Goal: Task Accomplishment & Management: Manage account settings

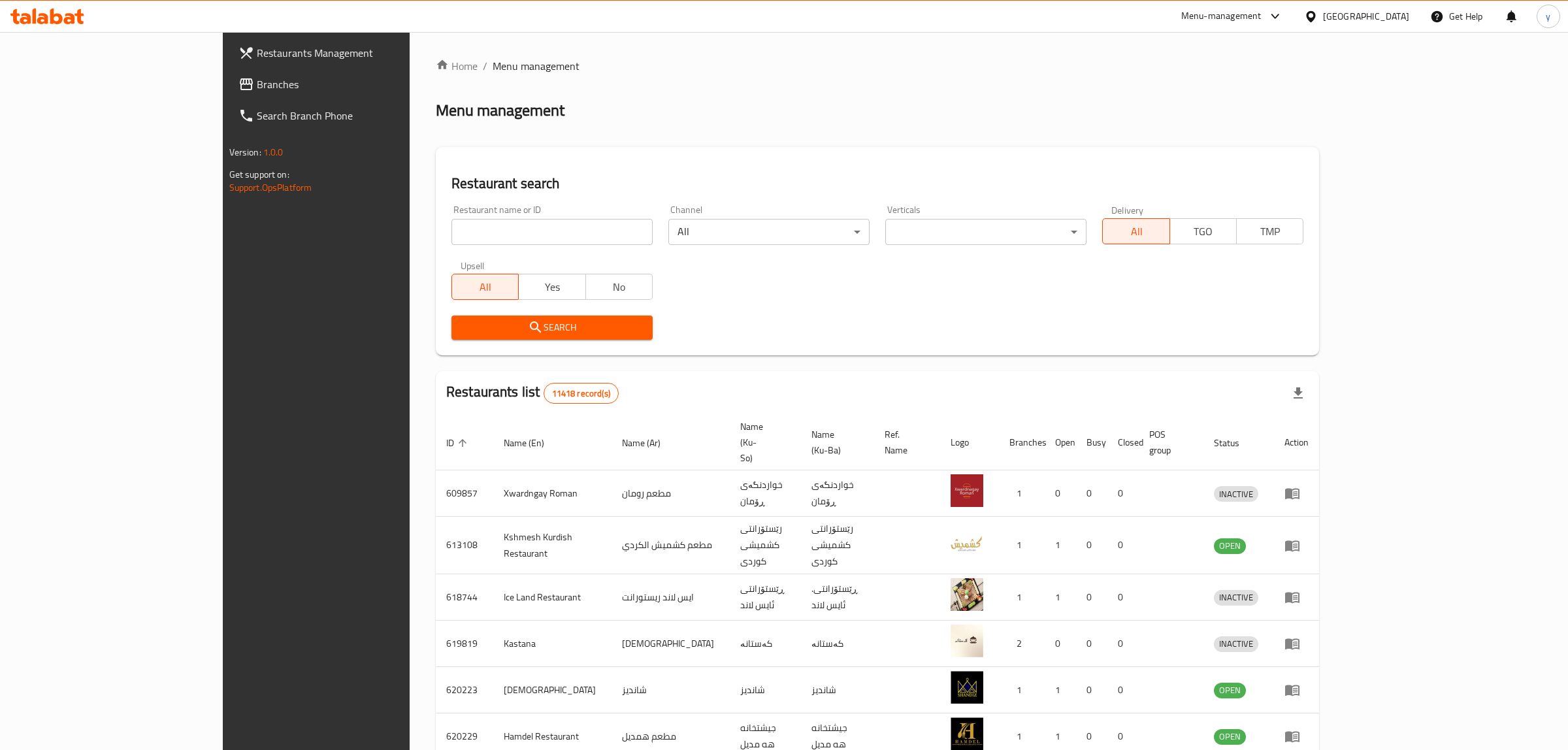
click at [420, 221] on div at bounding box center [784, 375] width 1568 height 750
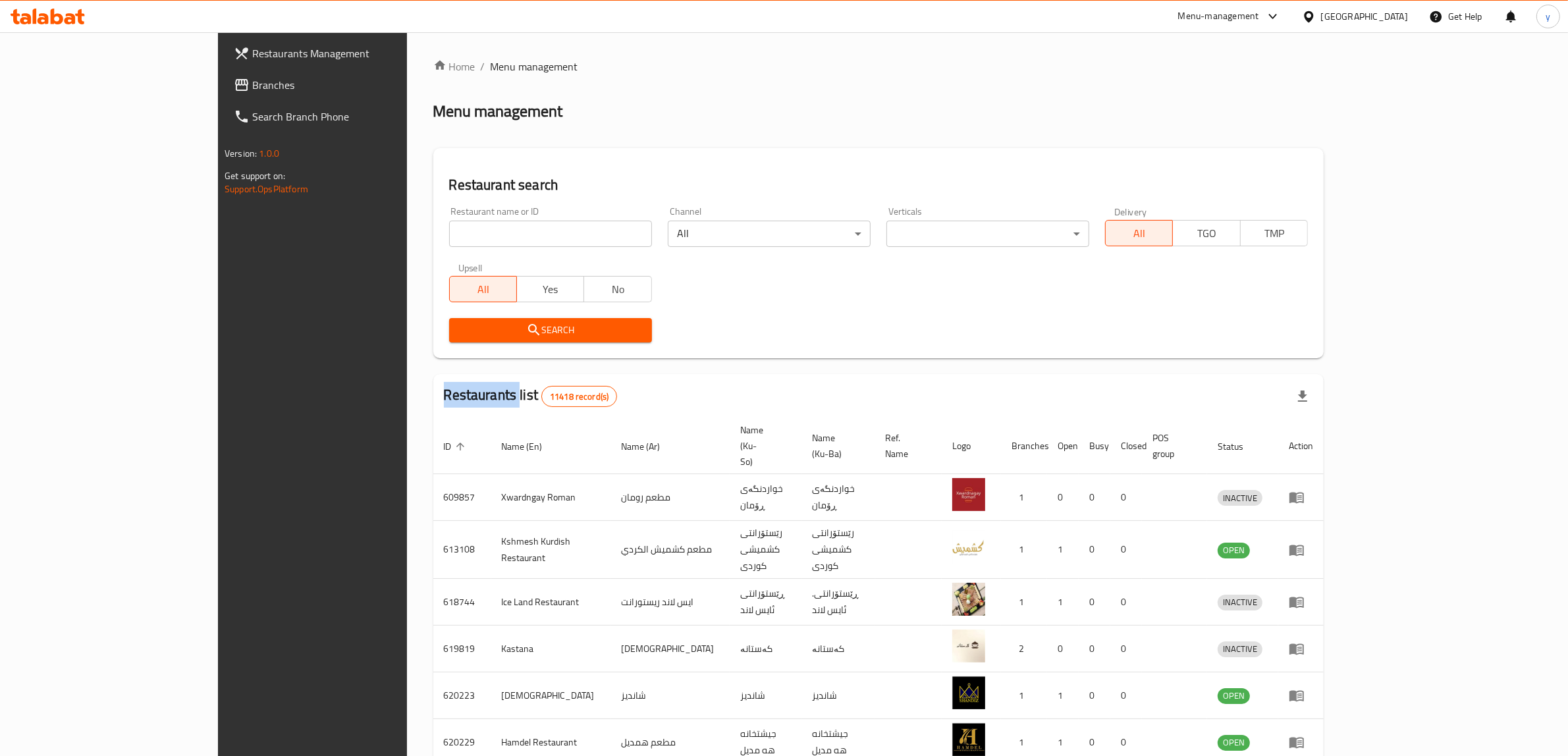
click at [433, 222] on div "Home / Menu management Menu management Restaurant search Restaurant name or ID …" at bounding box center [879, 528] width 891 height 939
drag, startPoint x: 0, startPoint y: 0, endPoint x: 424, endPoint y: 222, distance: 478.6
click at [449, 222] on input "search" at bounding box center [550, 234] width 203 height 26
paste input "Cheshtkhanay wasta bahman"
type input "Cheshtkhanay wasta bahman"
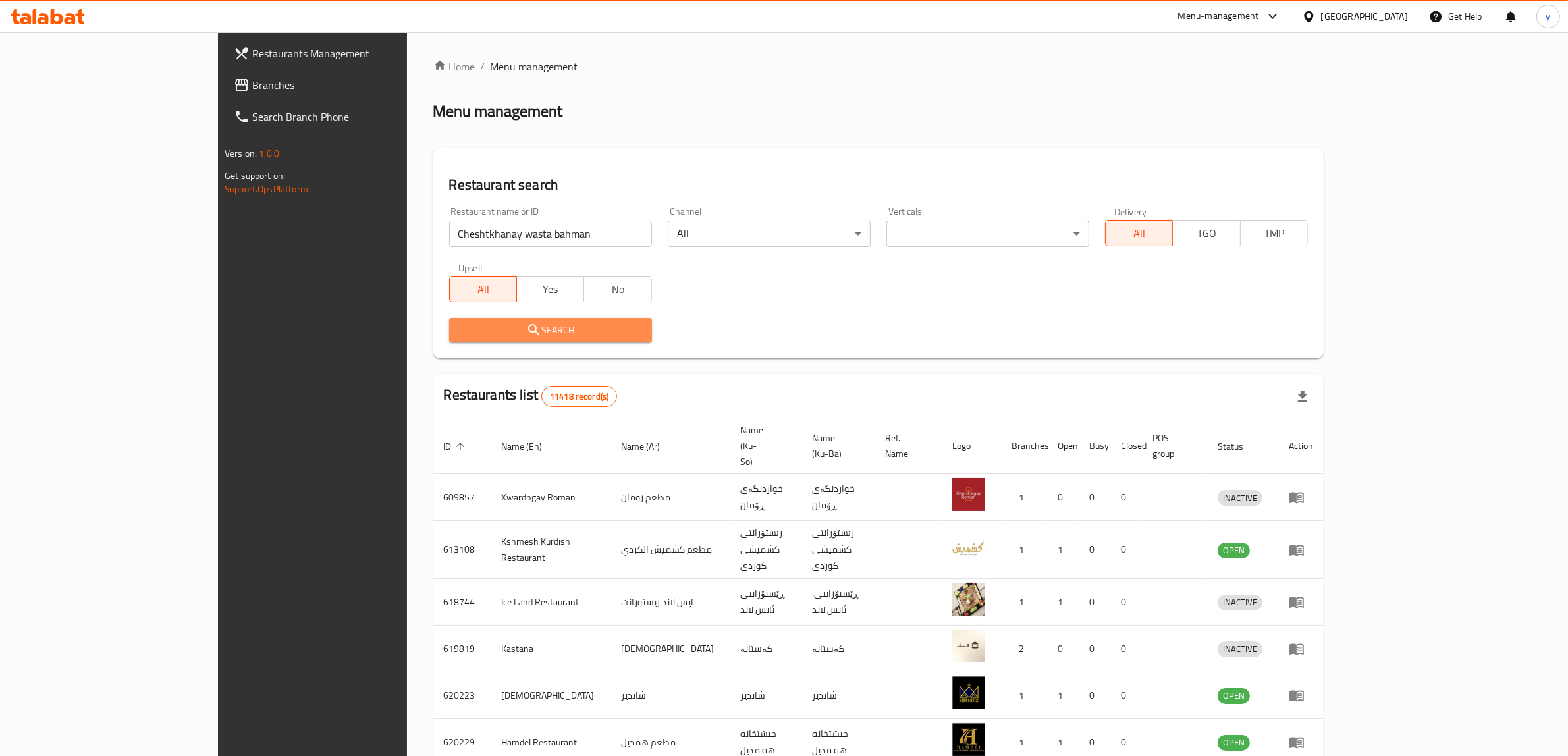
click at [449, 318] on button "Search" at bounding box center [550, 330] width 203 height 25
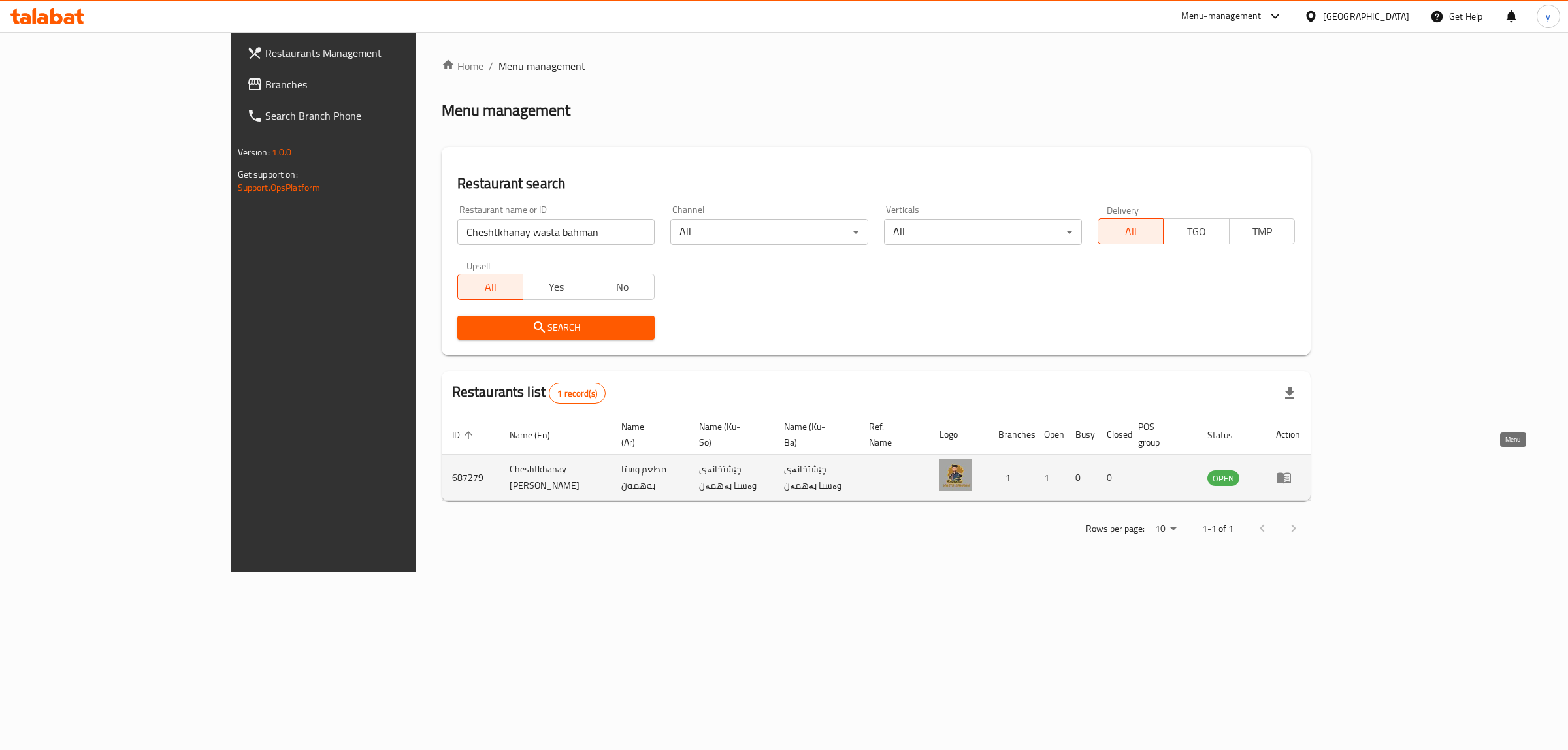
click at [1291, 473] on icon "enhanced table" at bounding box center [1284, 478] width 14 height 11
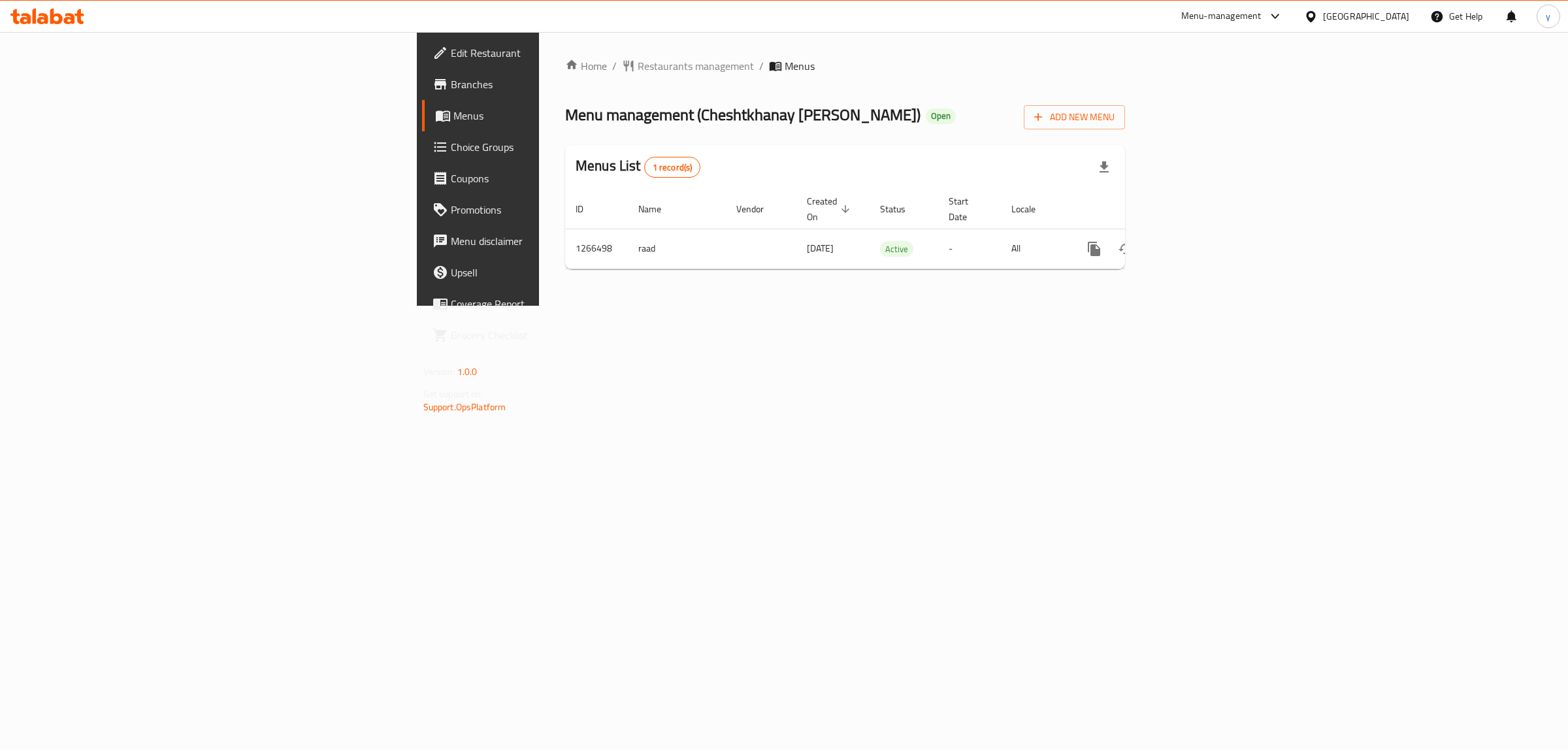
click at [788, 305] on div "Home / Restaurants management / Menus Menu management ( Cheshtkhanay Wasta Bahm…" at bounding box center [845, 169] width 612 height 274
click at [451, 84] on span "Branches" at bounding box center [559, 84] width 218 height 16
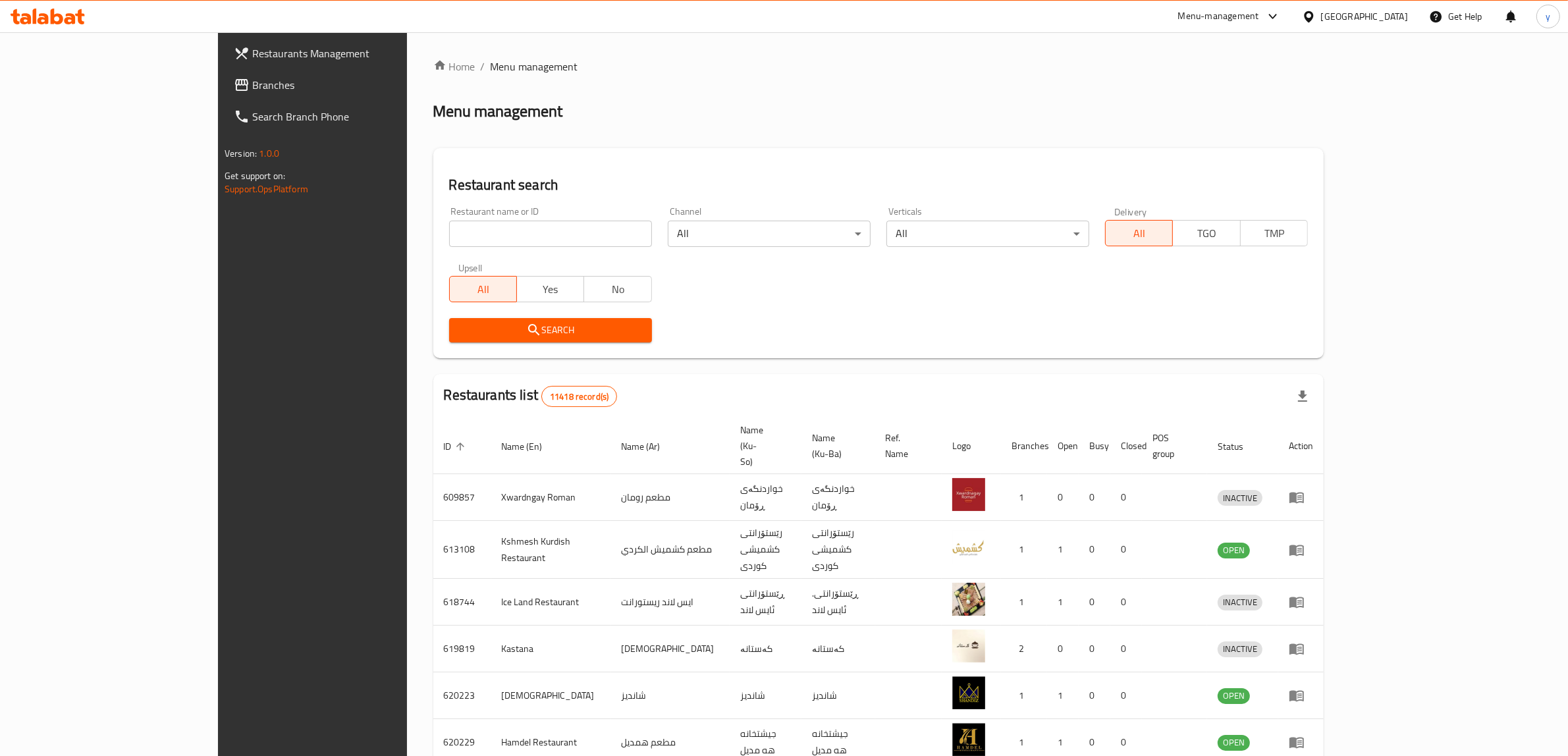
click at [252, 92] on span "Branches" at bounding box center [361, 85] width 217 height 16
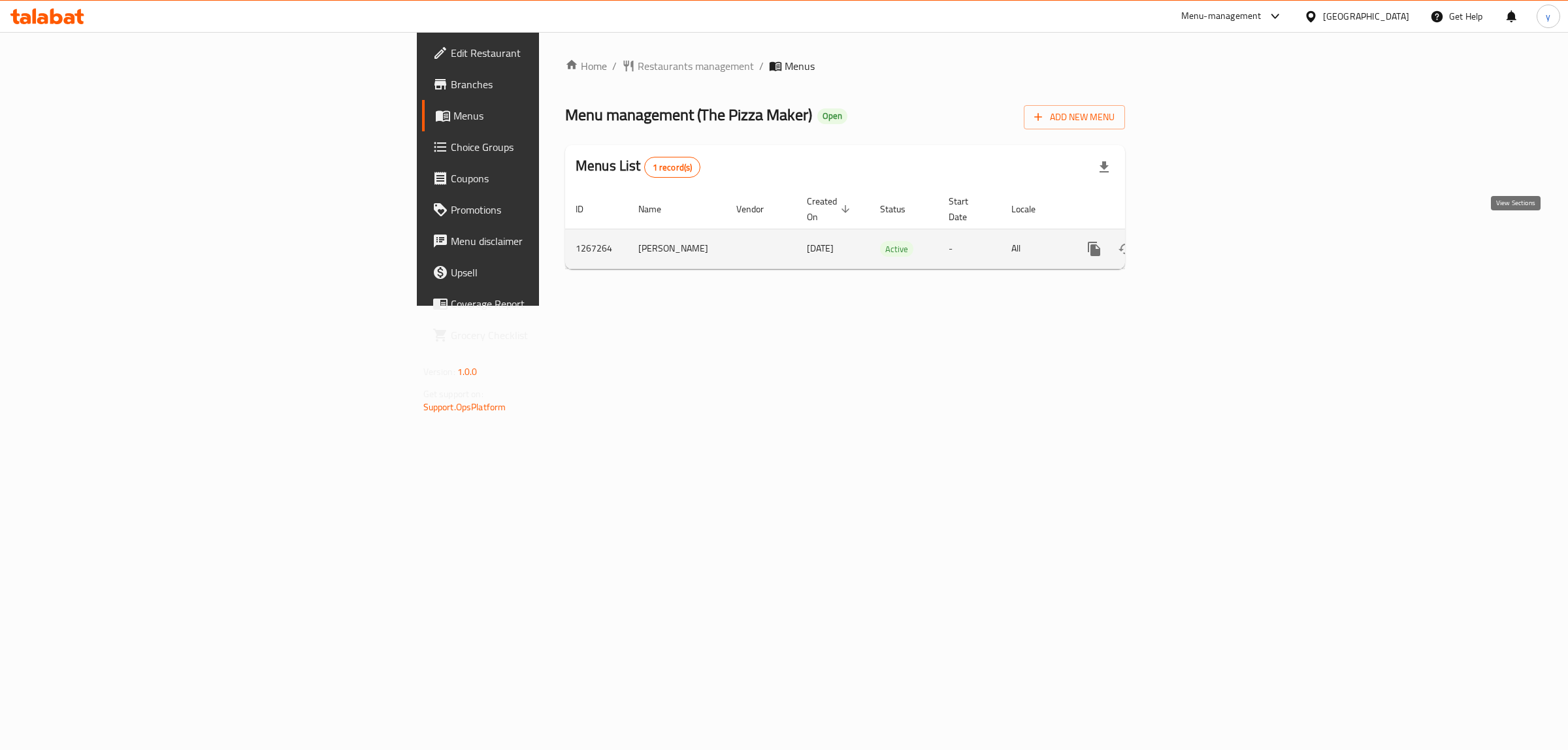
click at [1196, 241] on icon "enhanced table" at bounding box center [1188, 249] width 16 height 16
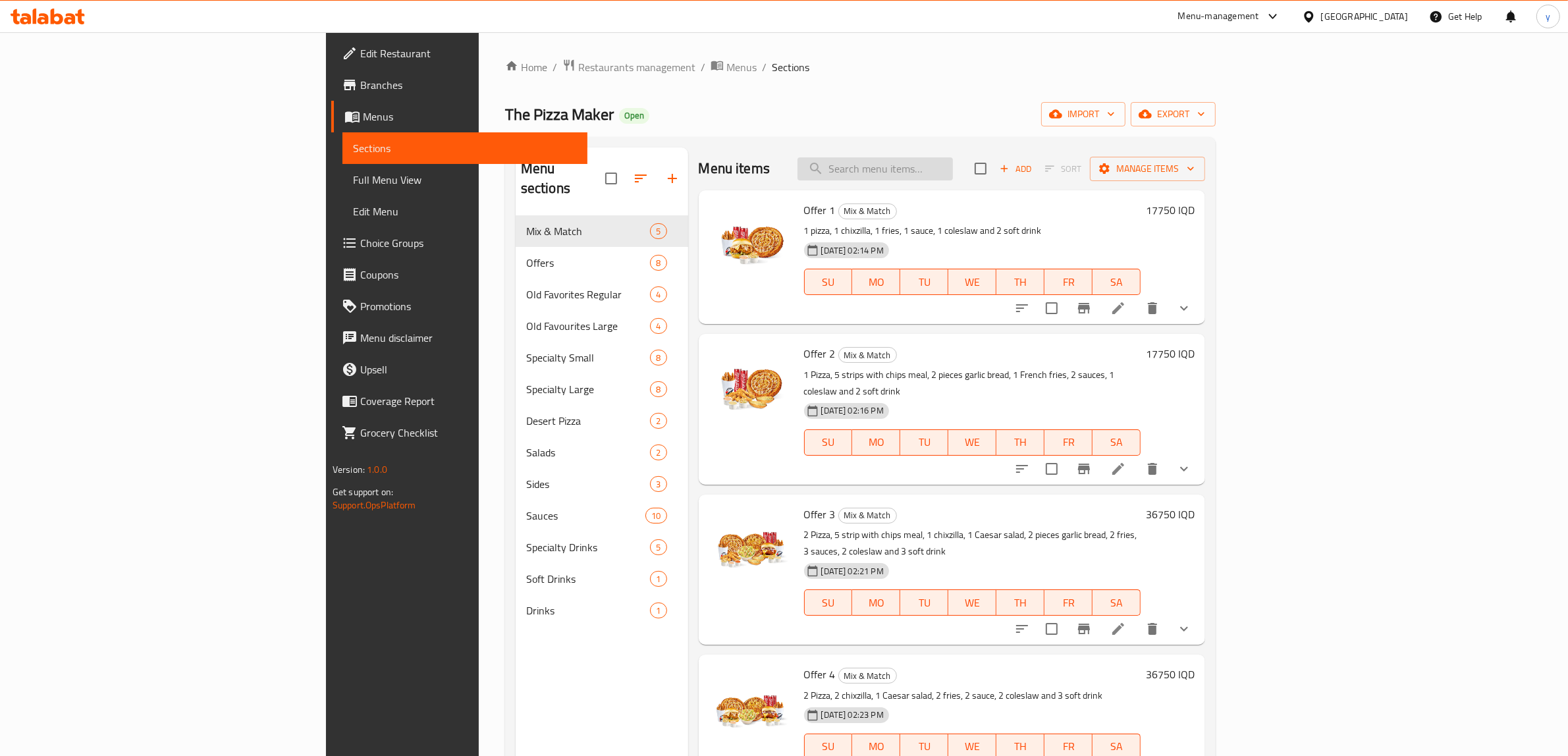
click at [953, 171] on input "search" at bounding box center [876, 168] width 156 height 23
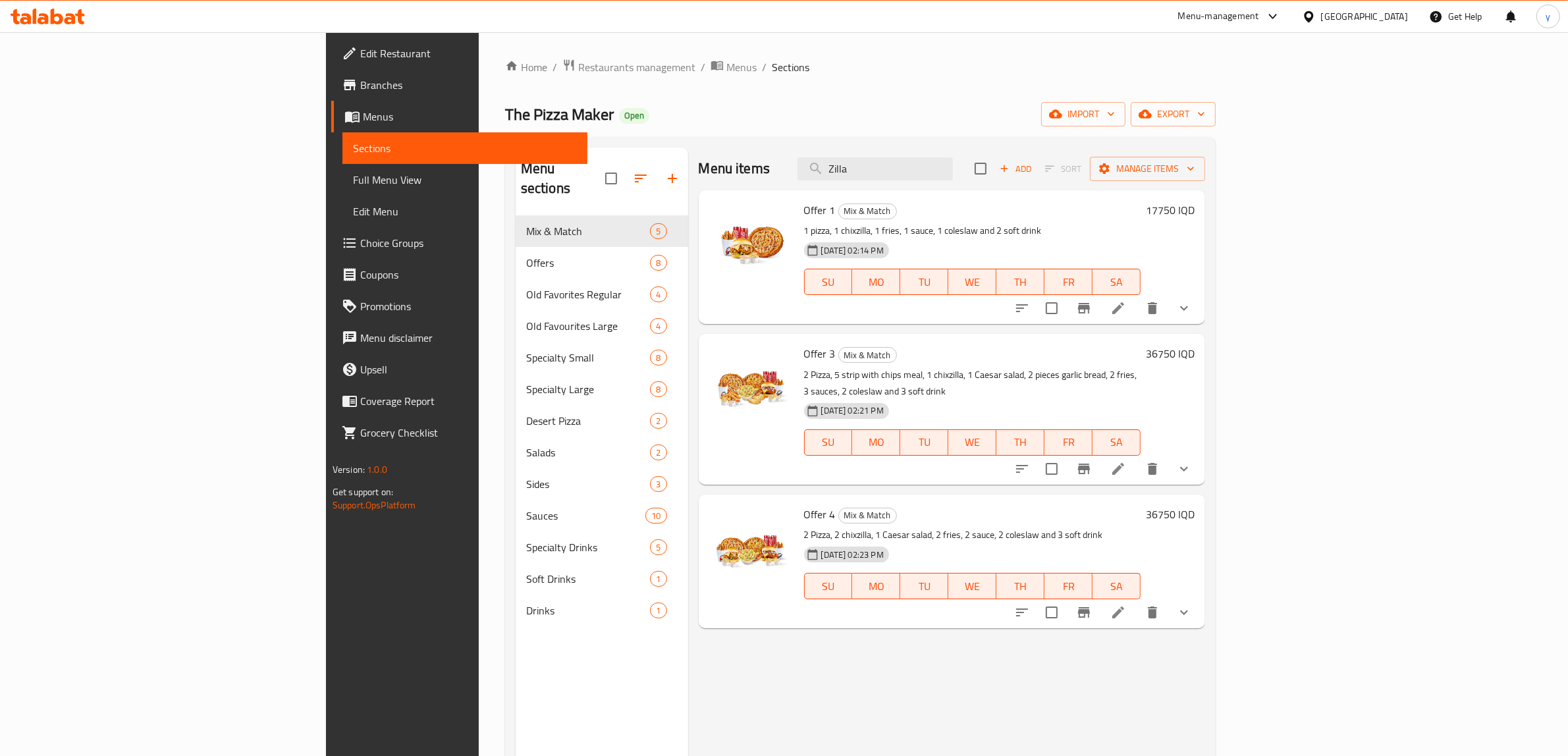
click at [805, 226] on p "1 pizza, 1 chixzilla, 1 fries, 1 sauce, 1 coleslaw and 2 soft drink" at bounding box center [973, 231] width 338 height 16
copy p "chixzilla"
click at [953, 165] on input "Zilla" at bounding box center [876, 168] width 156 height 23
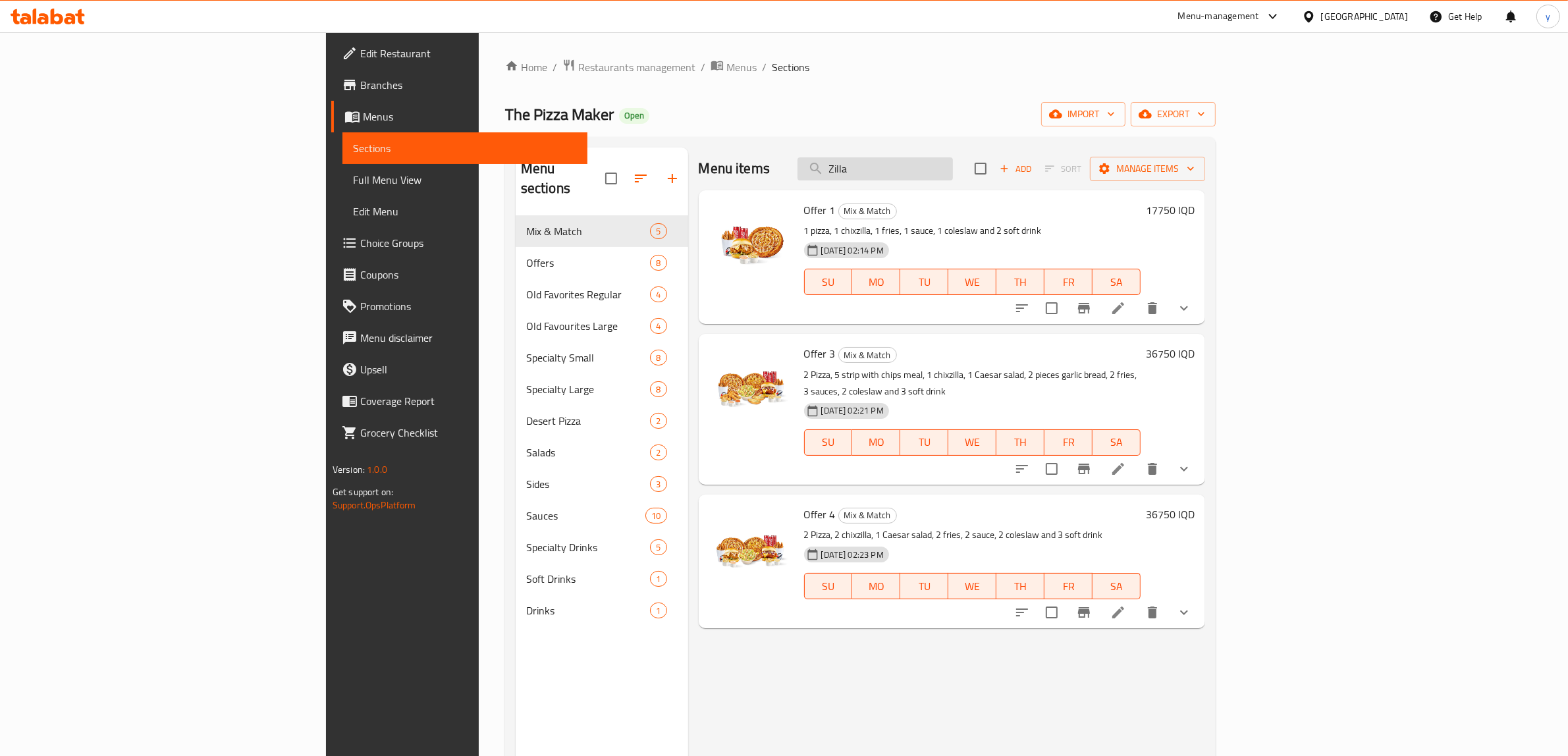
paste input "chixz"
type input "chixzilla"
click at [1137, 311] on li at bounding box center [1118, 308] width 37 height 24
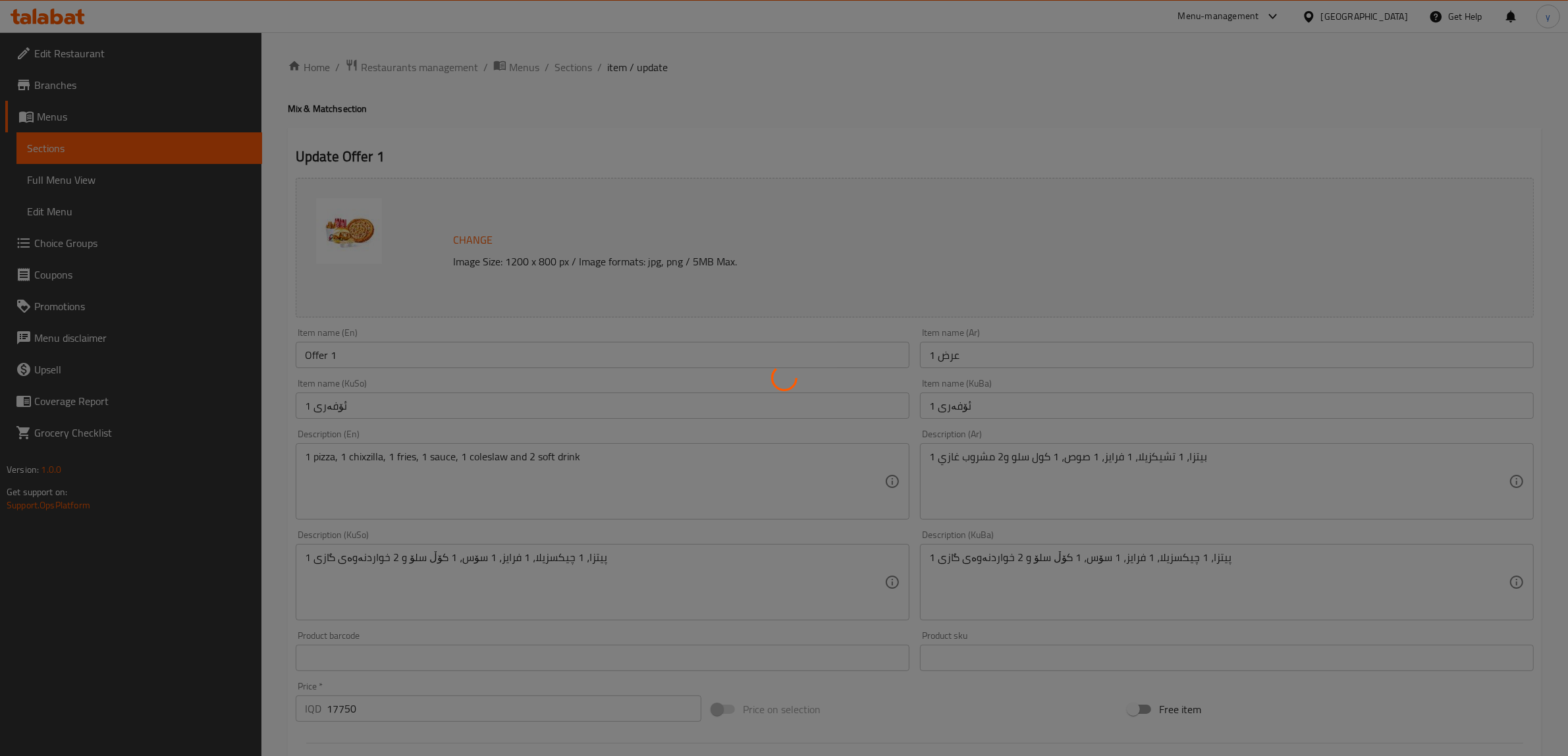
type input "إختيارك من البيتزا:"
type input "هەڵبژاردنت لە پیتزا:"
type input "1"
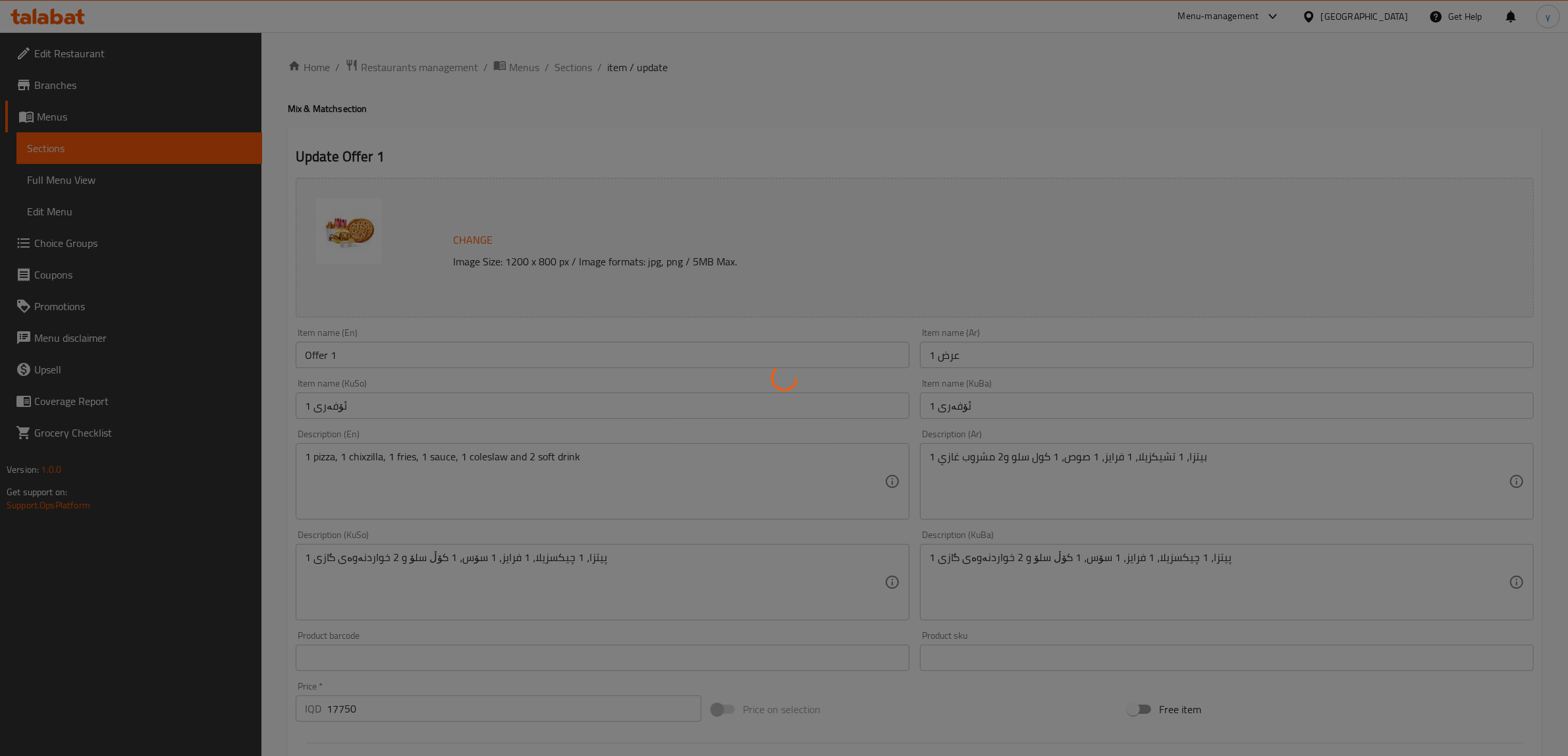
type input "إختيارك من الأول زيلا:"
type input "هەڵبژاردنت لە یەکەم زیلا:"
type input "1"
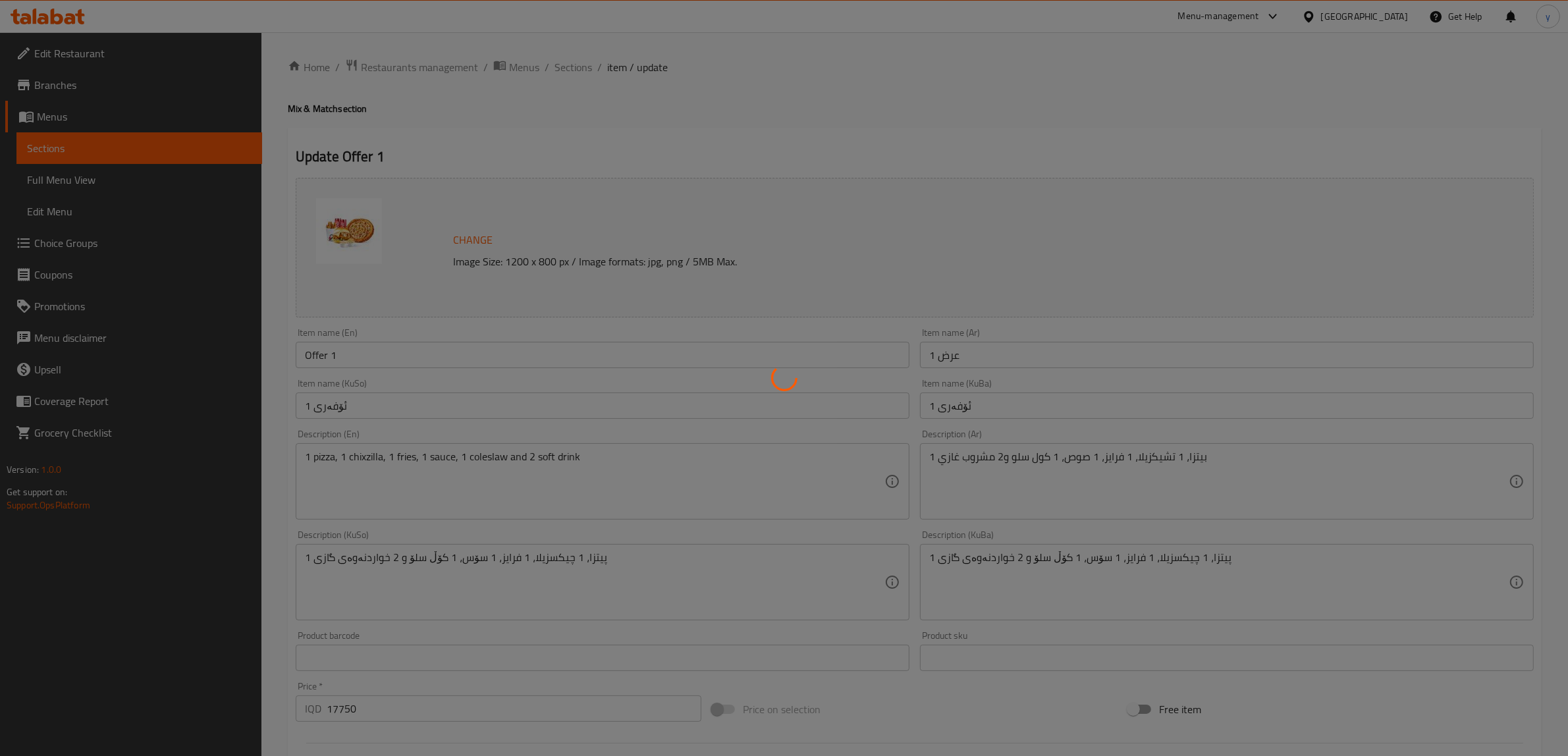
type input "إختيارك من:"
type input "هەڵبژاردنت لە:"
type input "1"
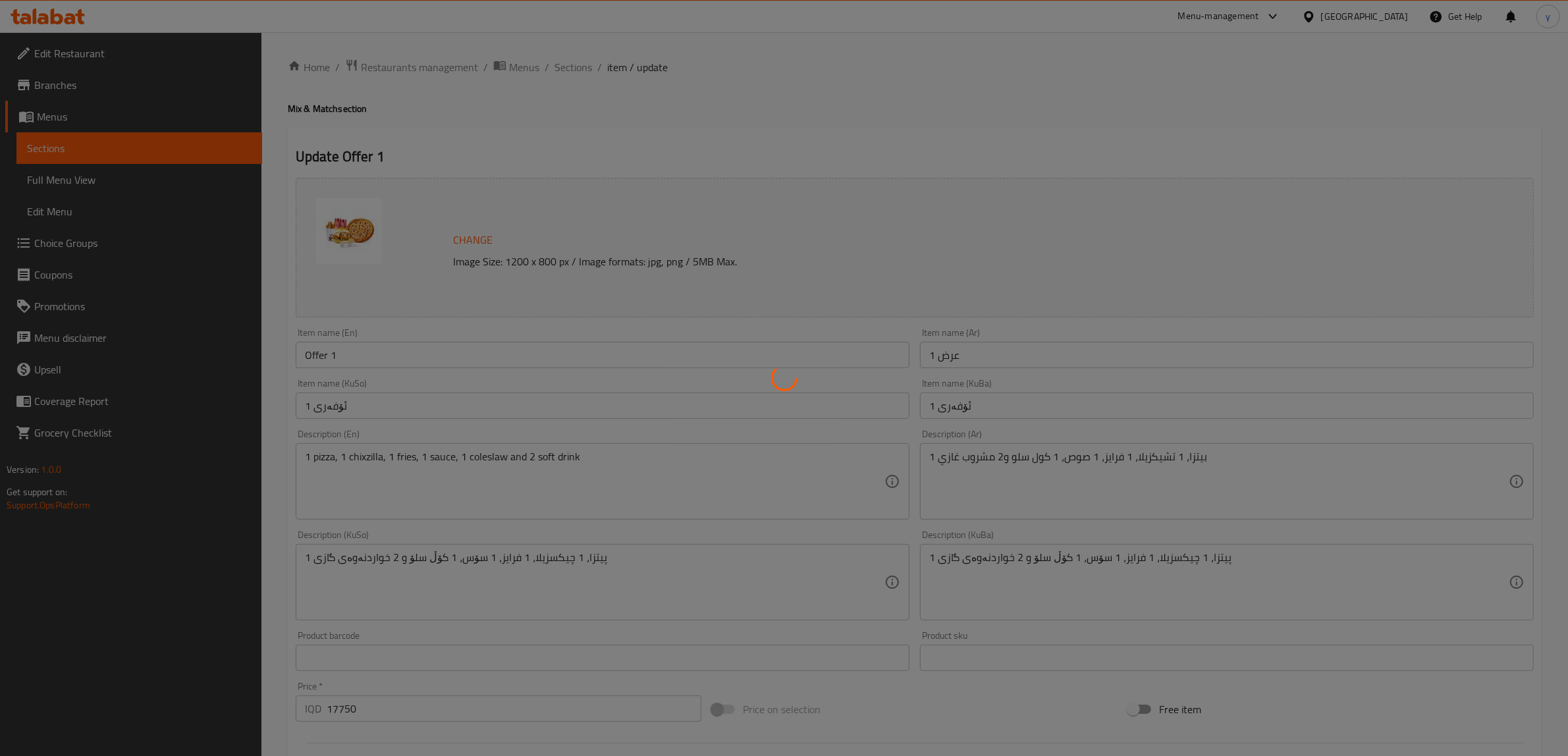
type input "إختيارك من الصوص:"
type input "هەڵبژاردنت لە ساس:"
type input "1"
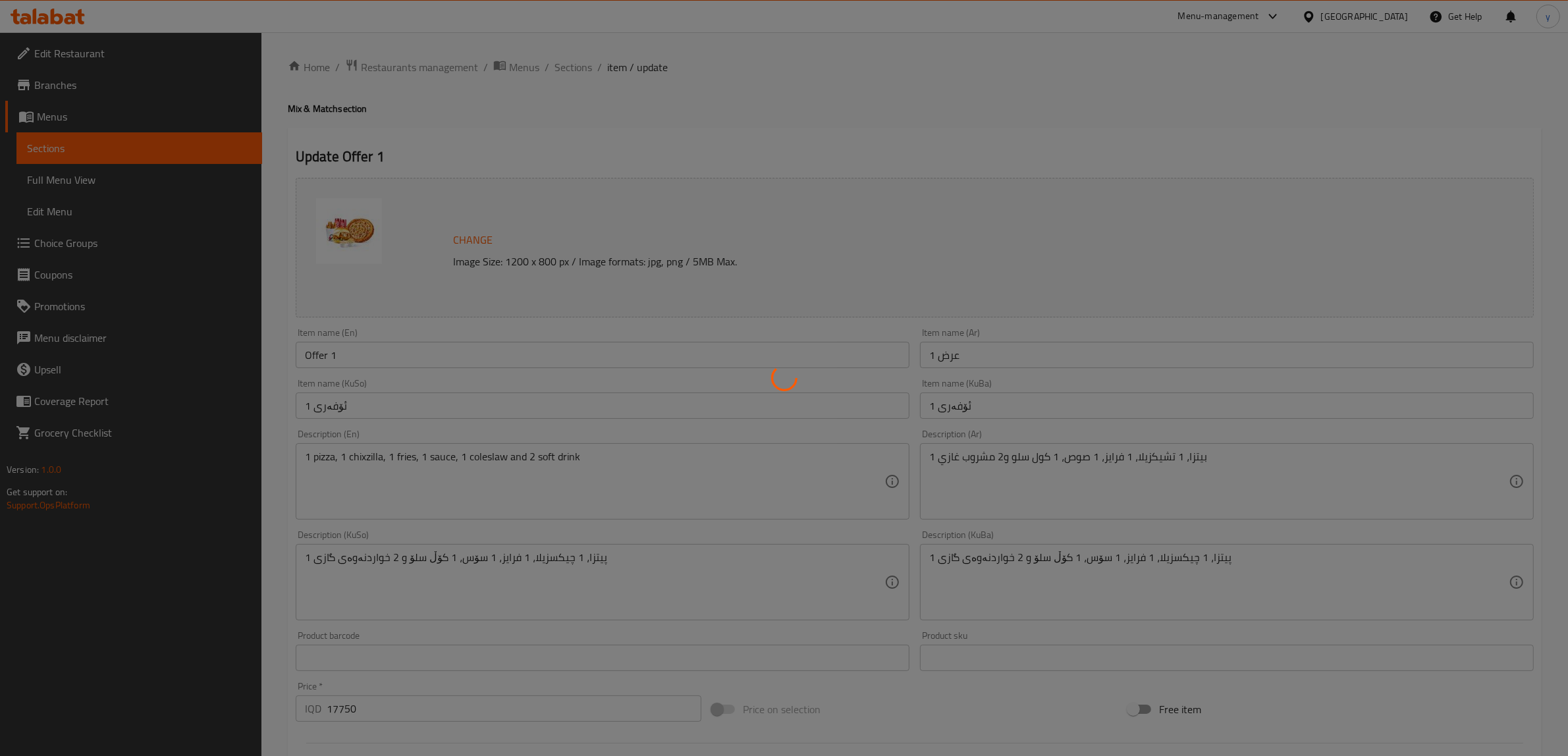
type input "إختيارك من المشروب:"
type input "هەڵبژاردنت لە خواردنەوە:"
type input "1"
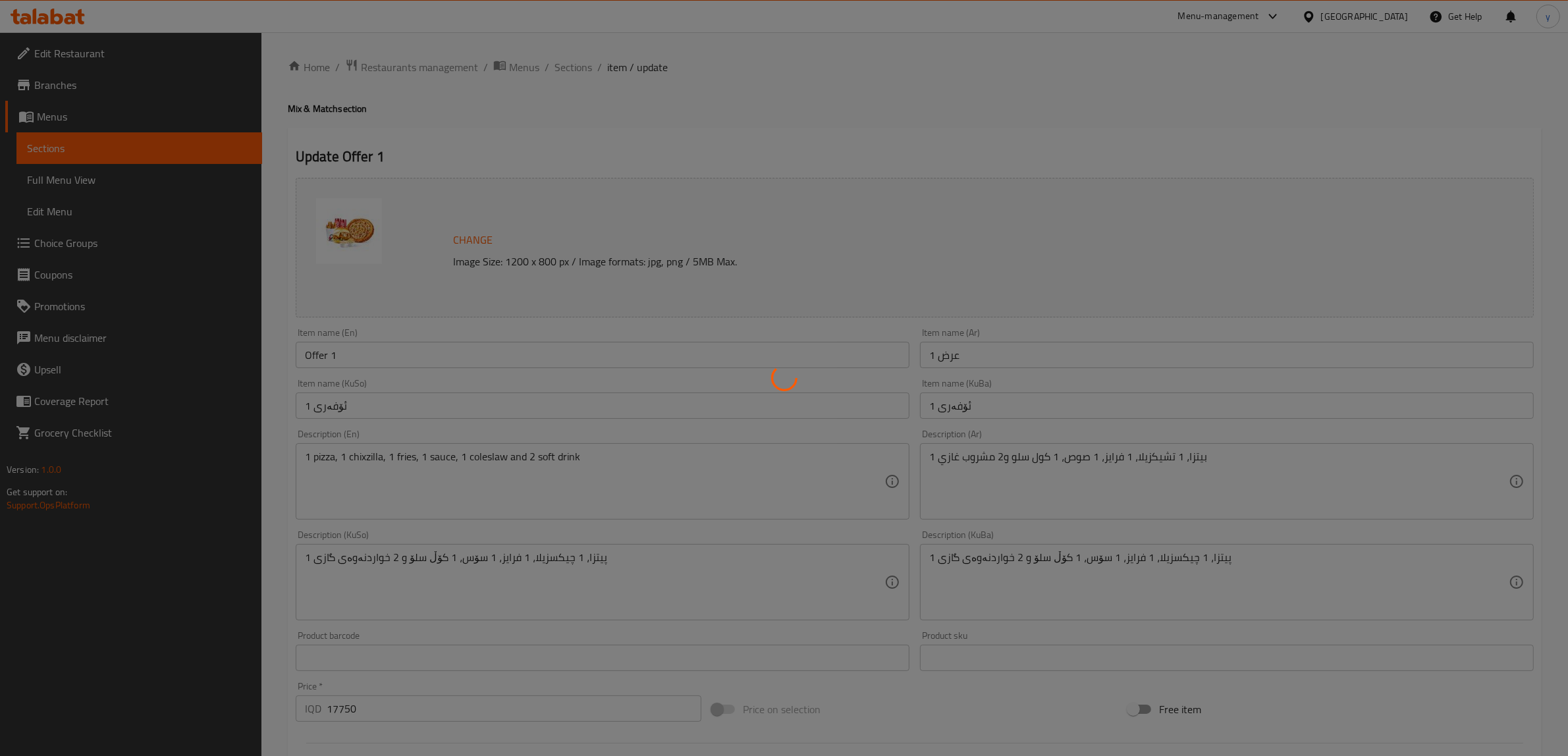
type input "إختيارك من المشروب النوع الثاني:"
type input "هەڵبژاردنت لە خواردنەوەجۆری دووم:"
type input "1"
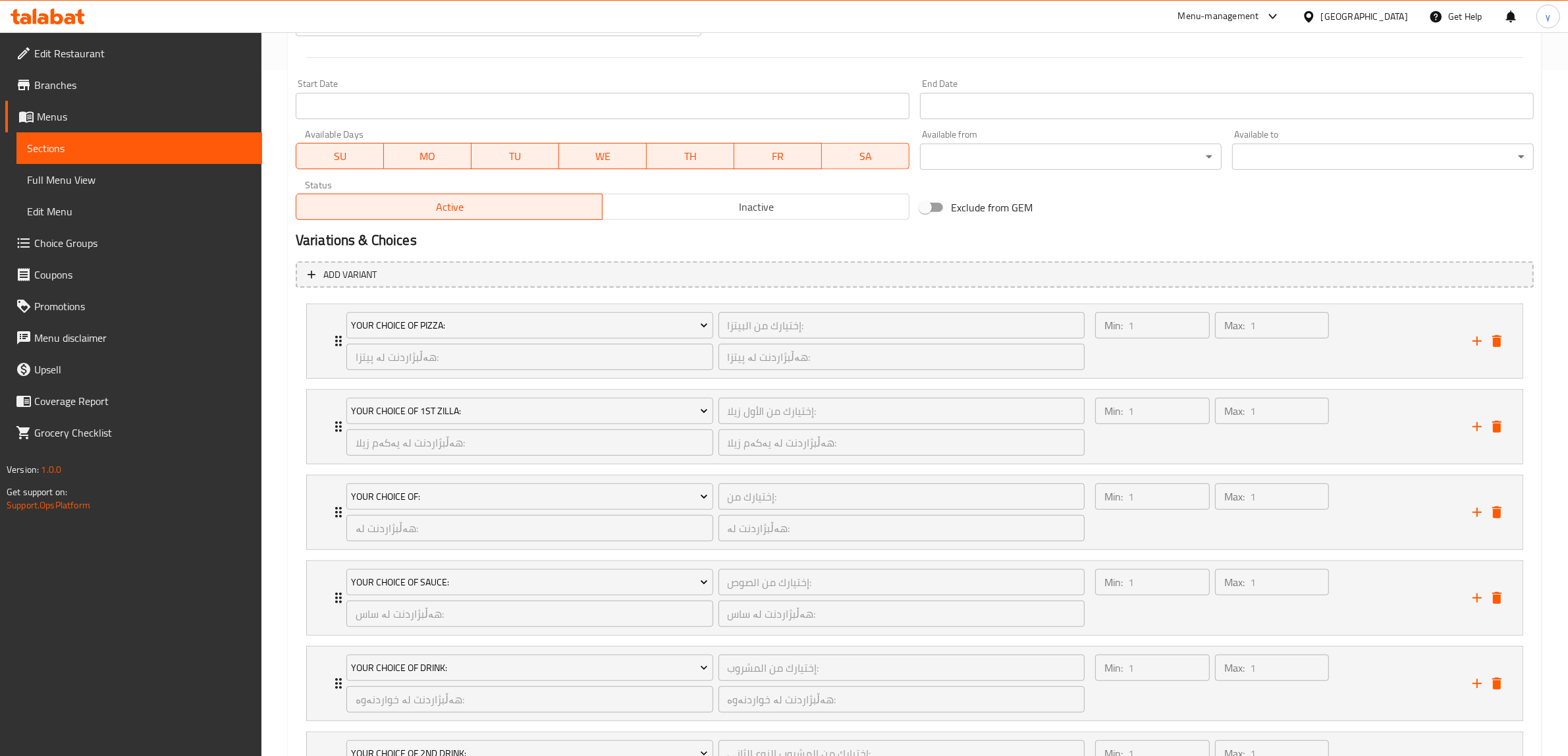
scroll to position [828, 0]
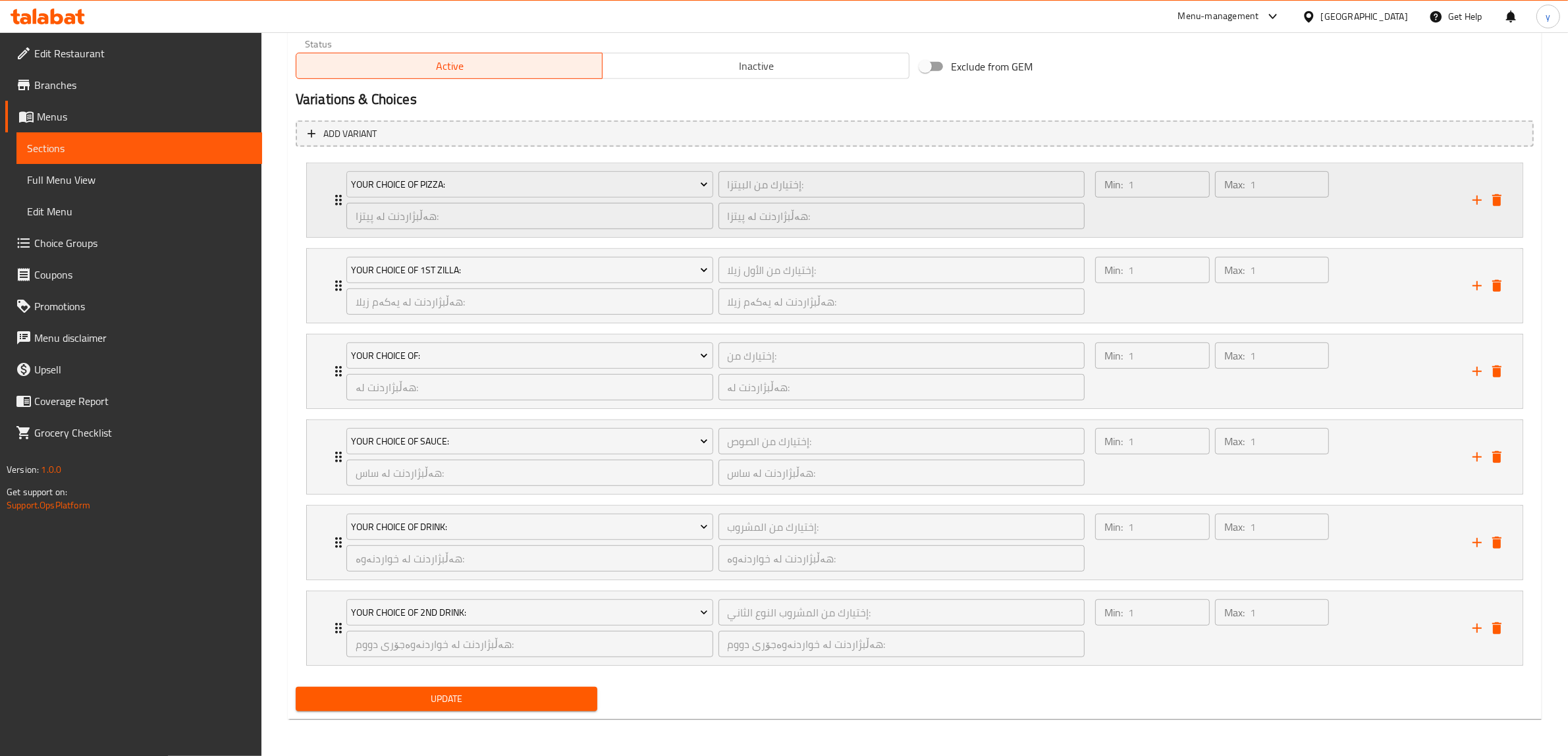
click at [335, 196] on icon "Expand" at bounding box center [338, 200] width 16 height 16
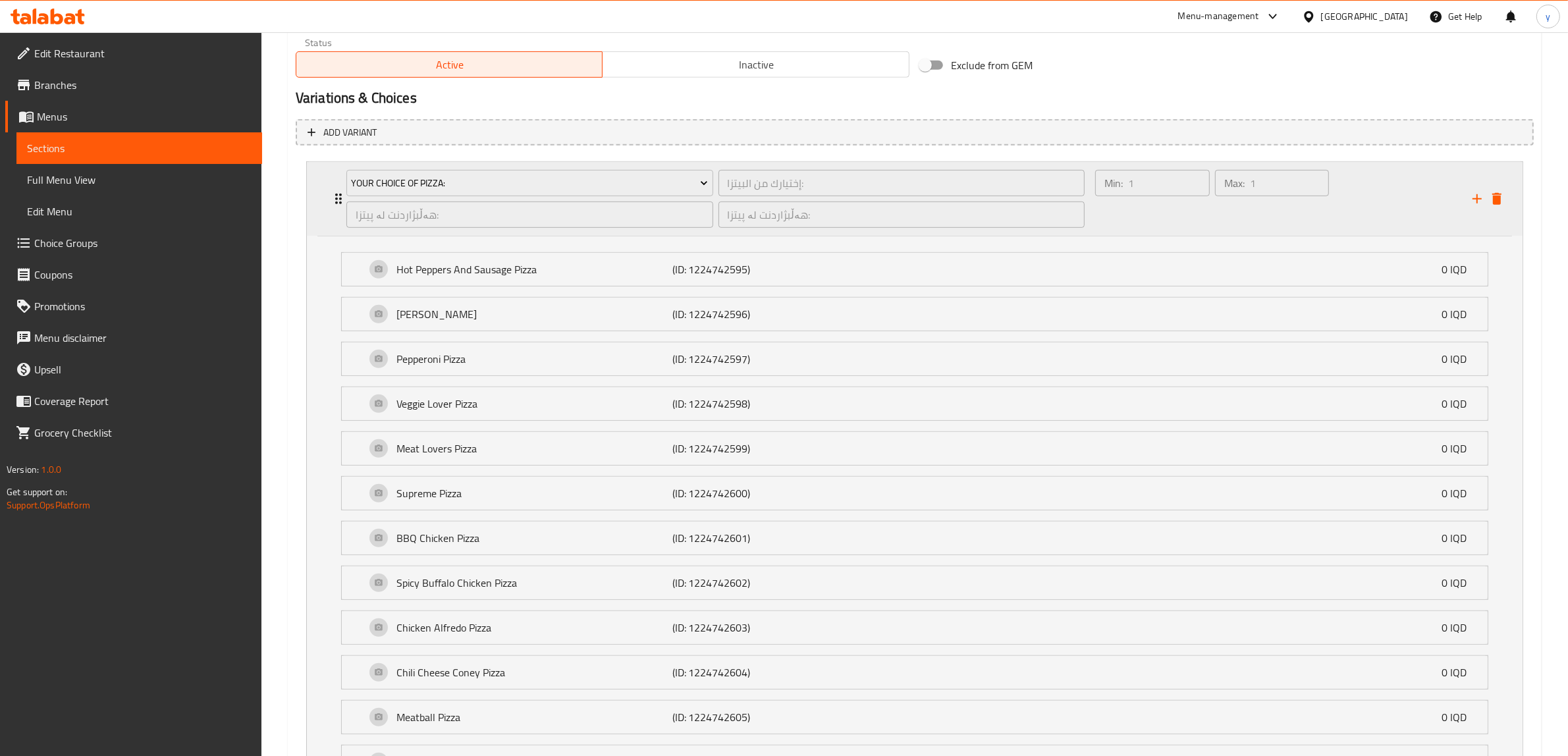
click at [317, 226] on div "Your Choice Of Pizza: إختيارك من البيتزا: ​ هەڵبژاردنت لە پیتزا: ​ هەڵبژاردنت ل…" at bounding box center [915, 199] width 1216 height 74
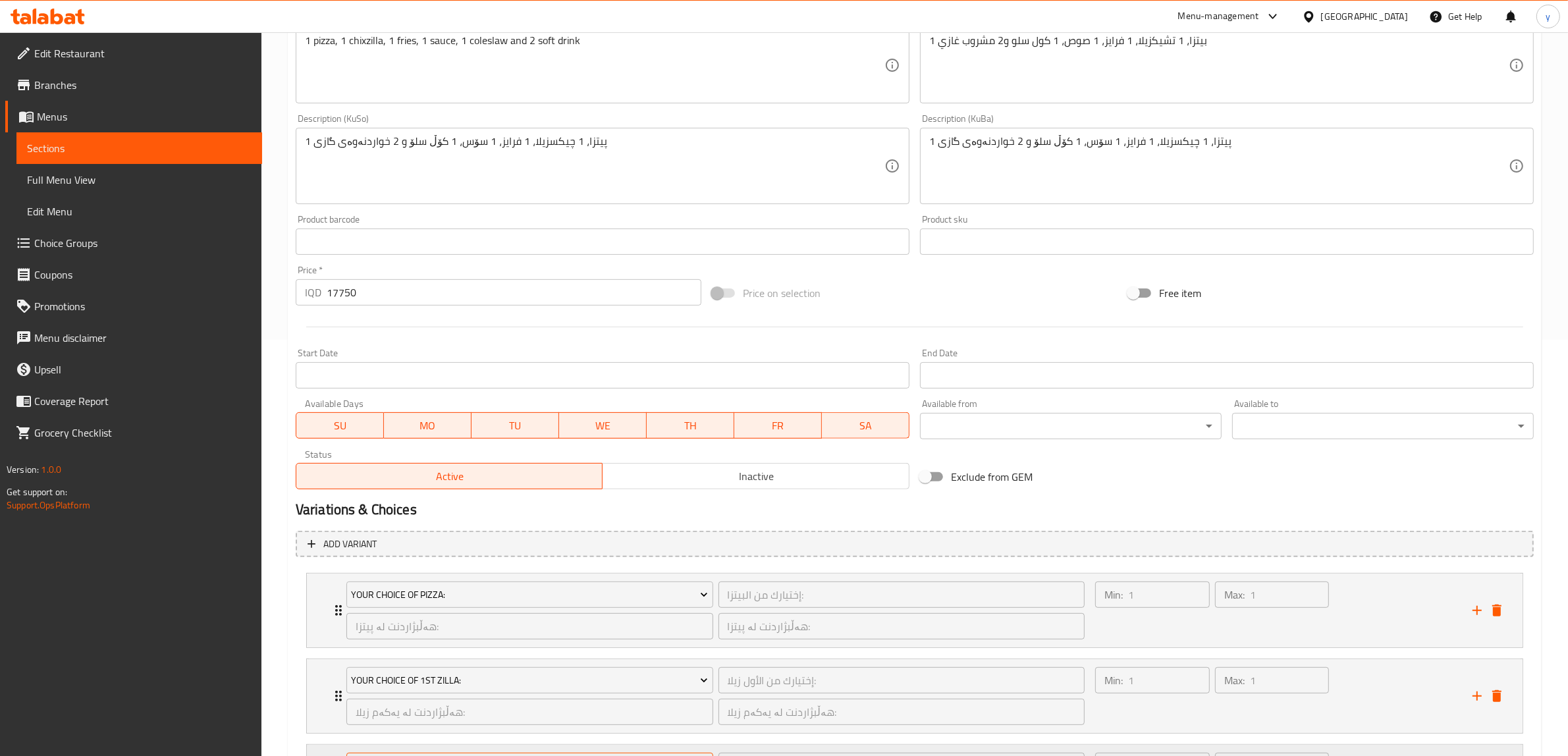
scroll to position [278, 0]
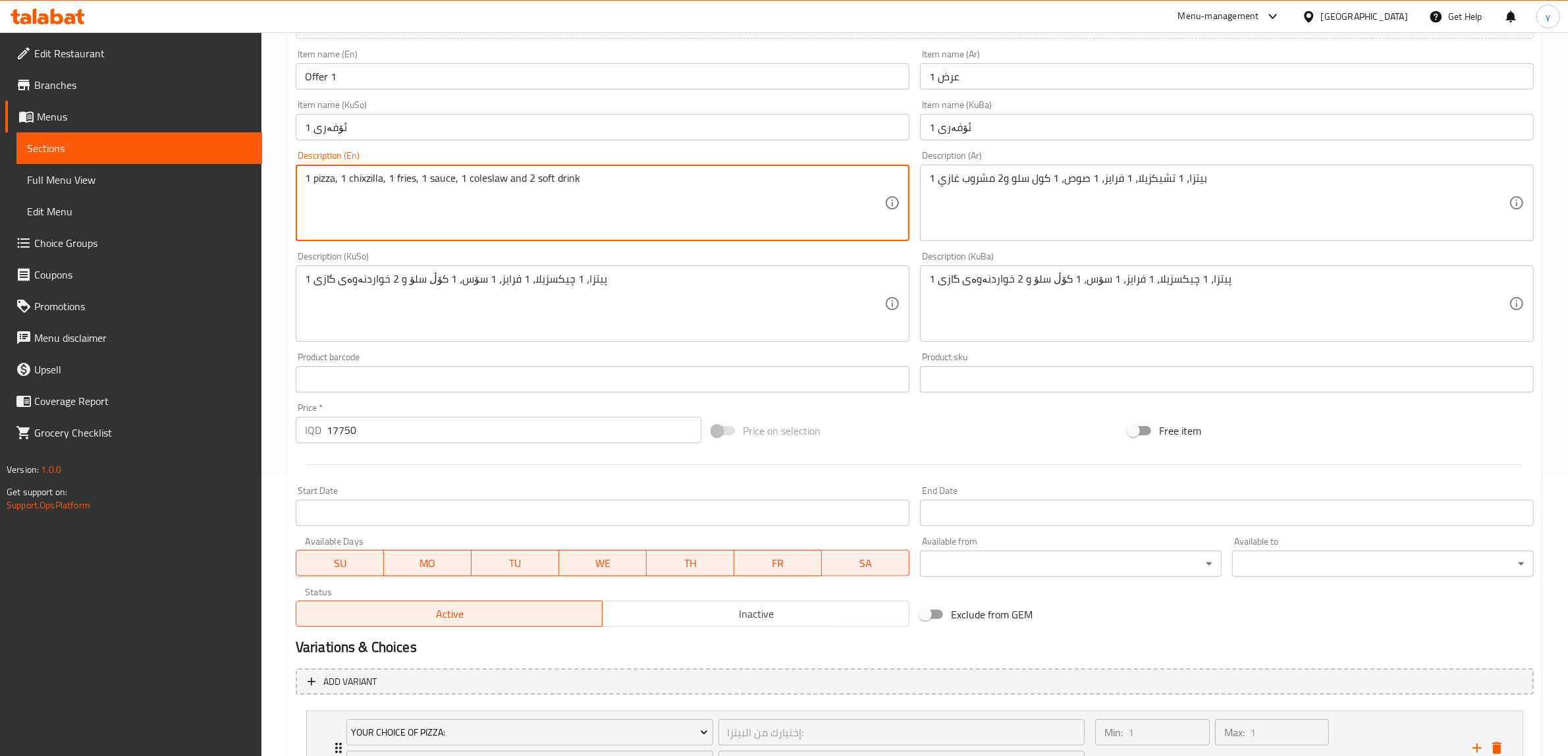
drag, startPoint x: 380, startPoint y: 174, endPoint x: 350, endPoint y: 174, distance: 30.0
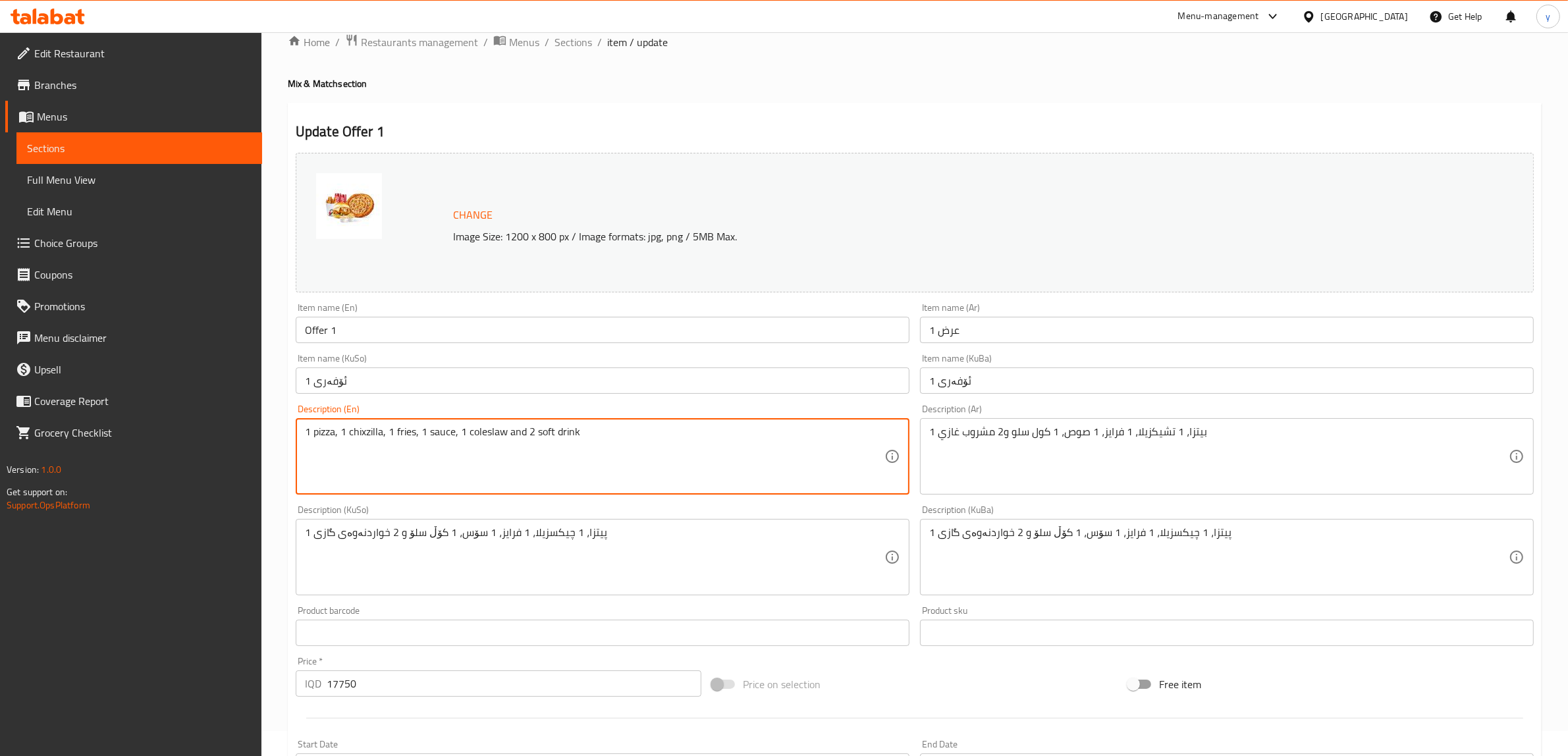
scroll to position [0, 0]
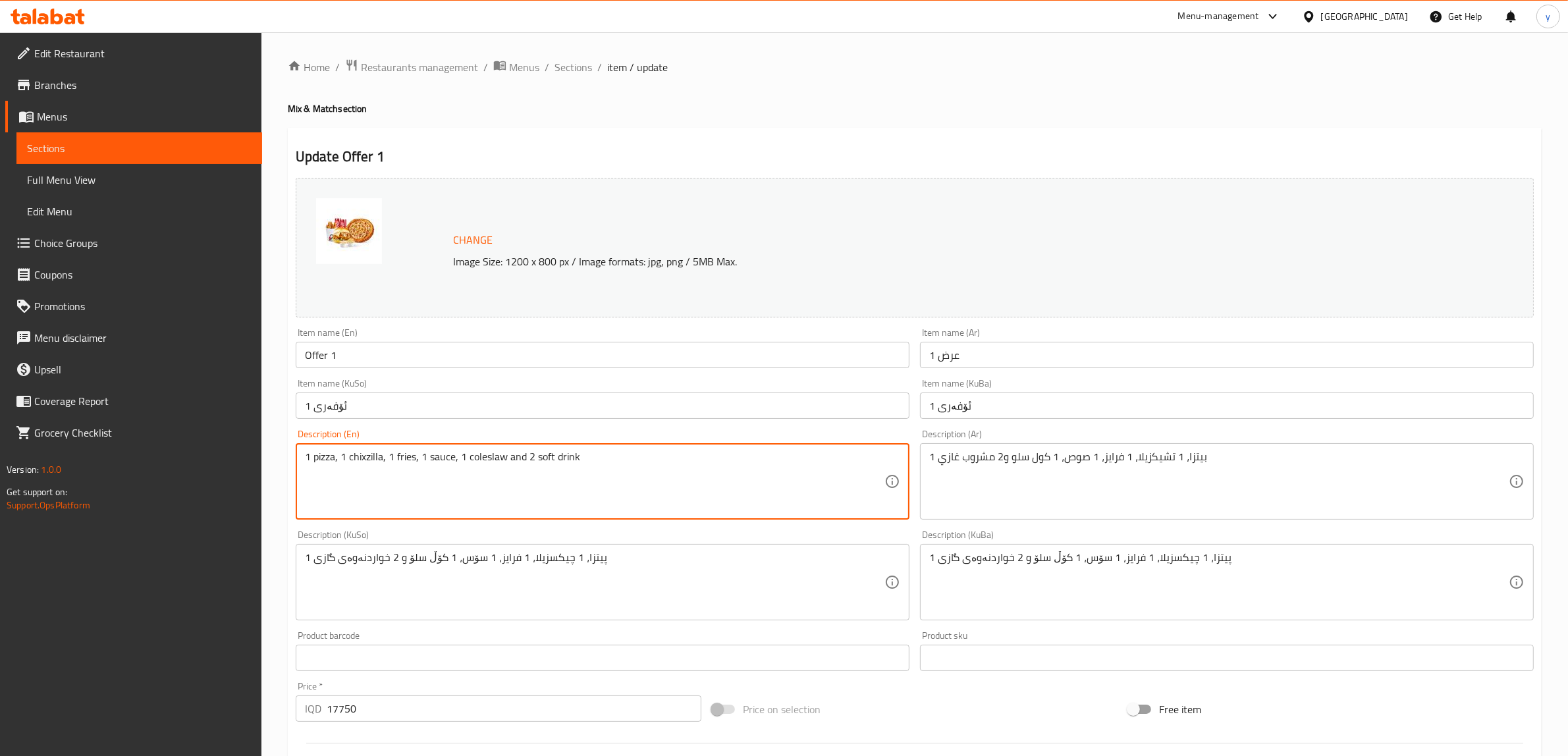
click at [585, 70] on span "Sections" at bounding box center [573, 67] width 37 height 16
